Goal: Find specific page/section: Find specific page/section

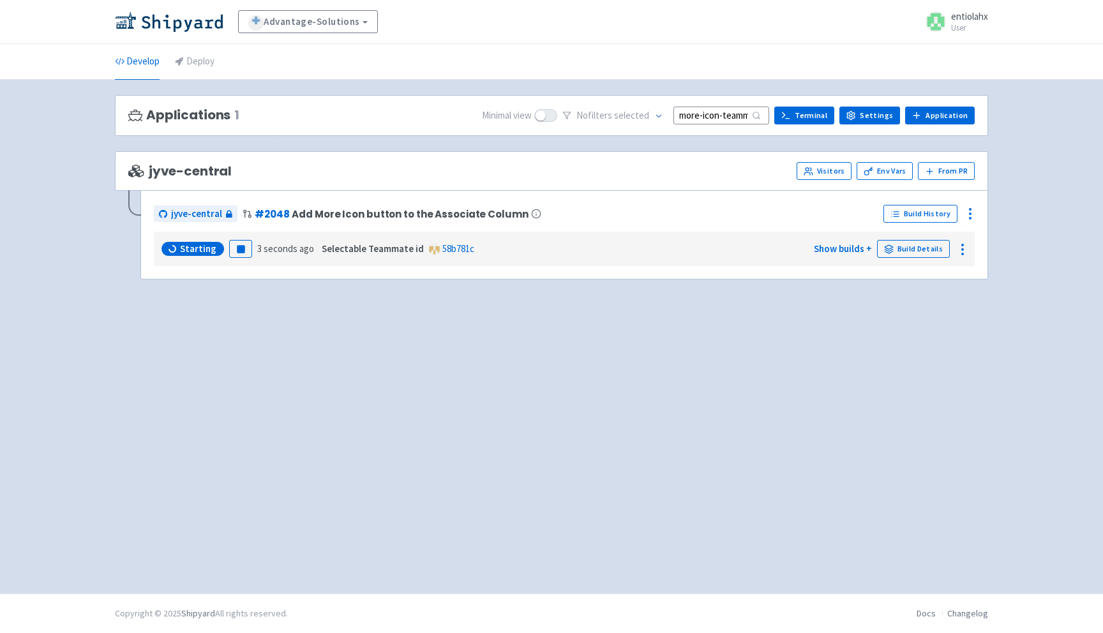
click at [717, 118] on input "more-icon-teammate-column" at bounding box center [721, 115] width 96 height 17
type input "more-ic"
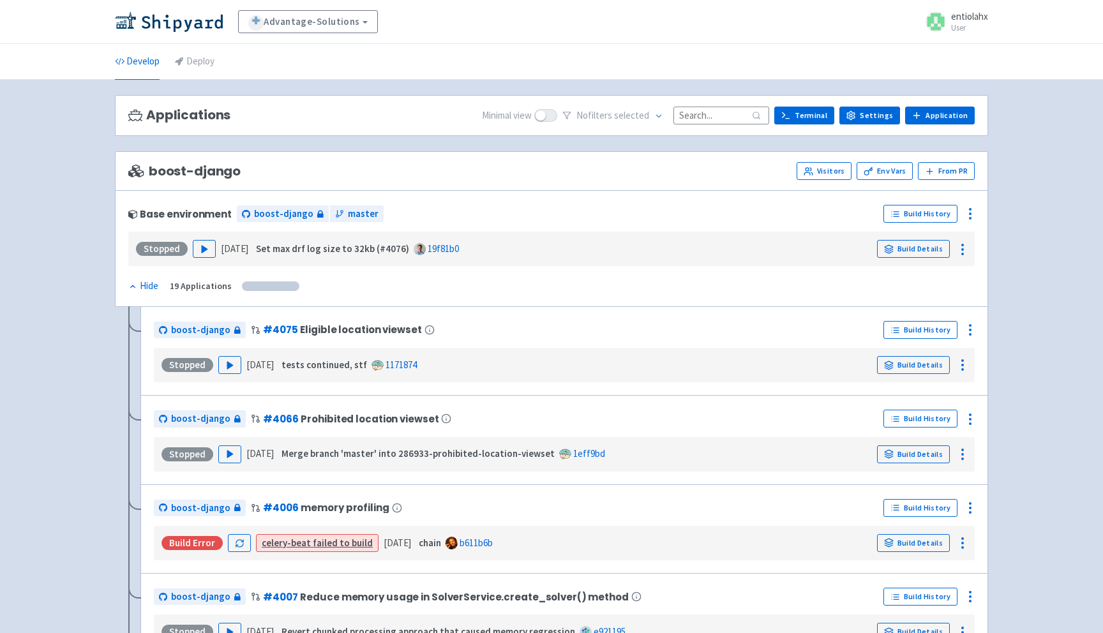
click at [722, 119] on input at bounding box center [721, 115] width 96 height 17
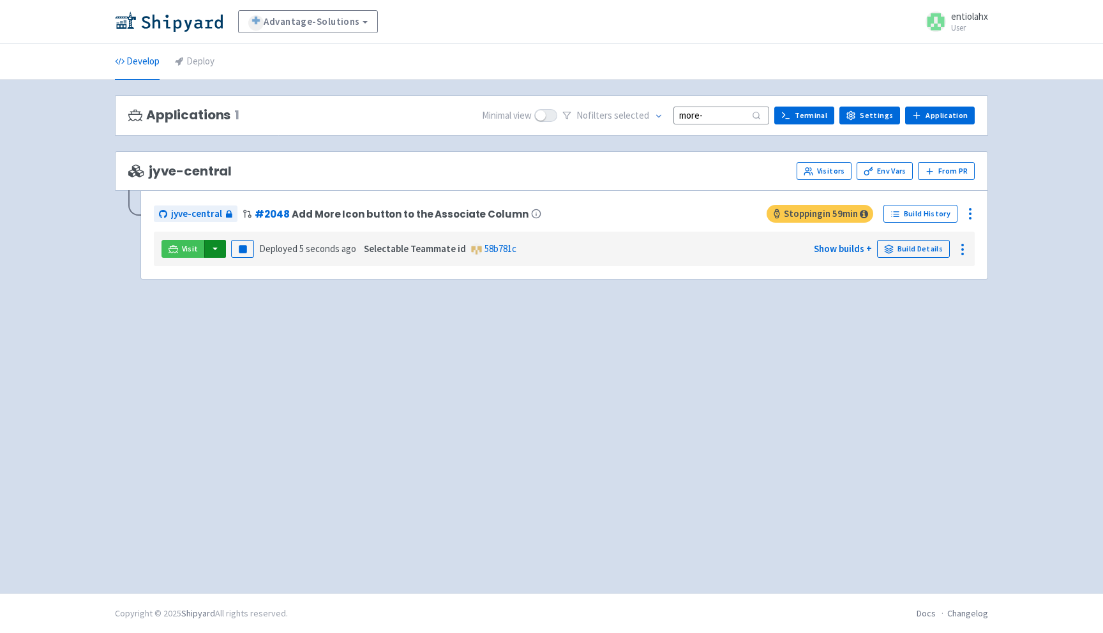
type input "more-"
click at [212, 253] on button "button" at bounding box center [215, 249] width 22 height 18
click at [263, 295] on link "jyve-central (react)" at bounding box center [270, 295] width 133 height 20
